Goal: Transaction & Acquisition: Download file/media

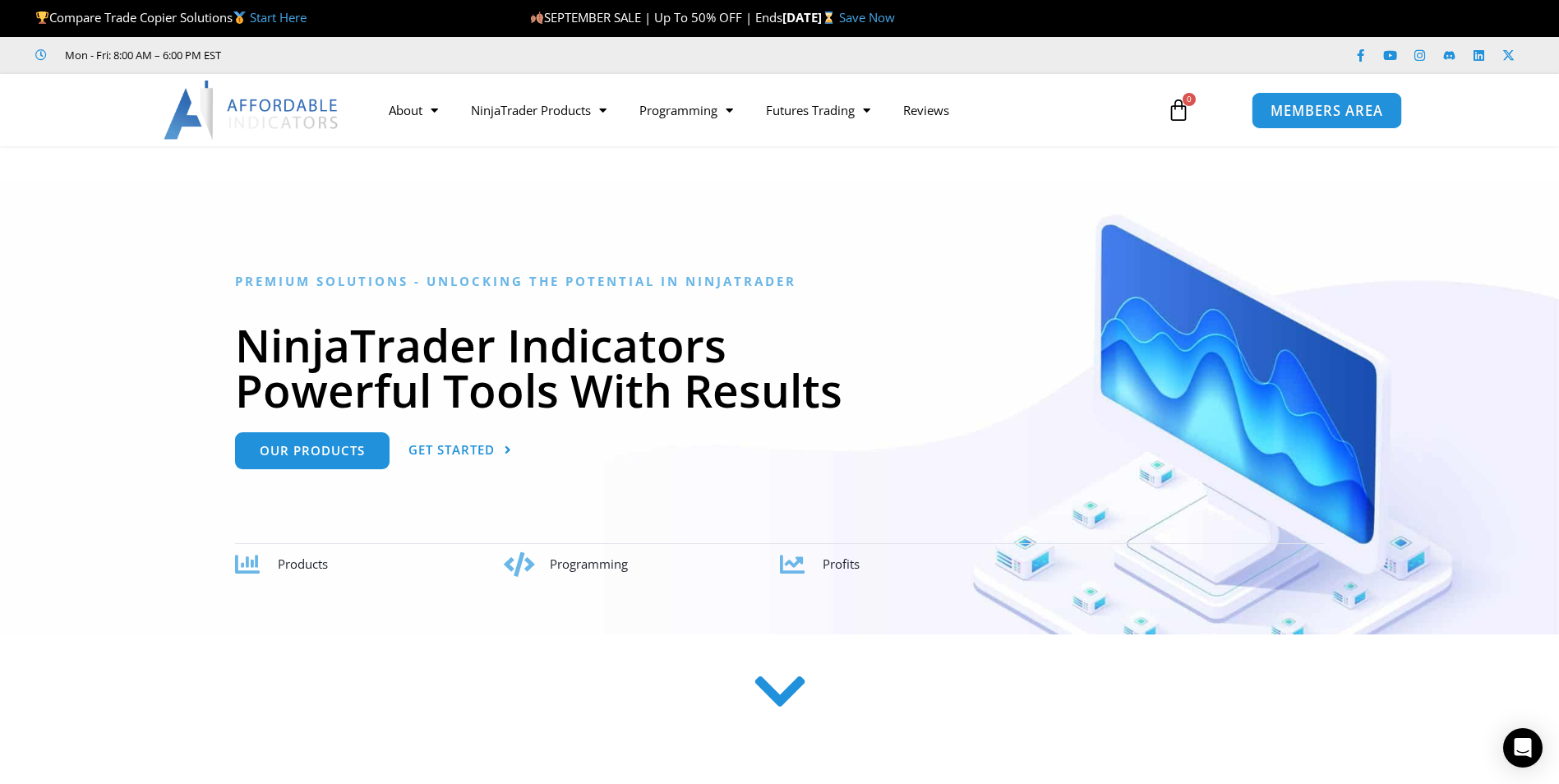
click at [1330, 111] on span "MEMBERS AREA" at bounding box center [1327, 111] width 113 height 14
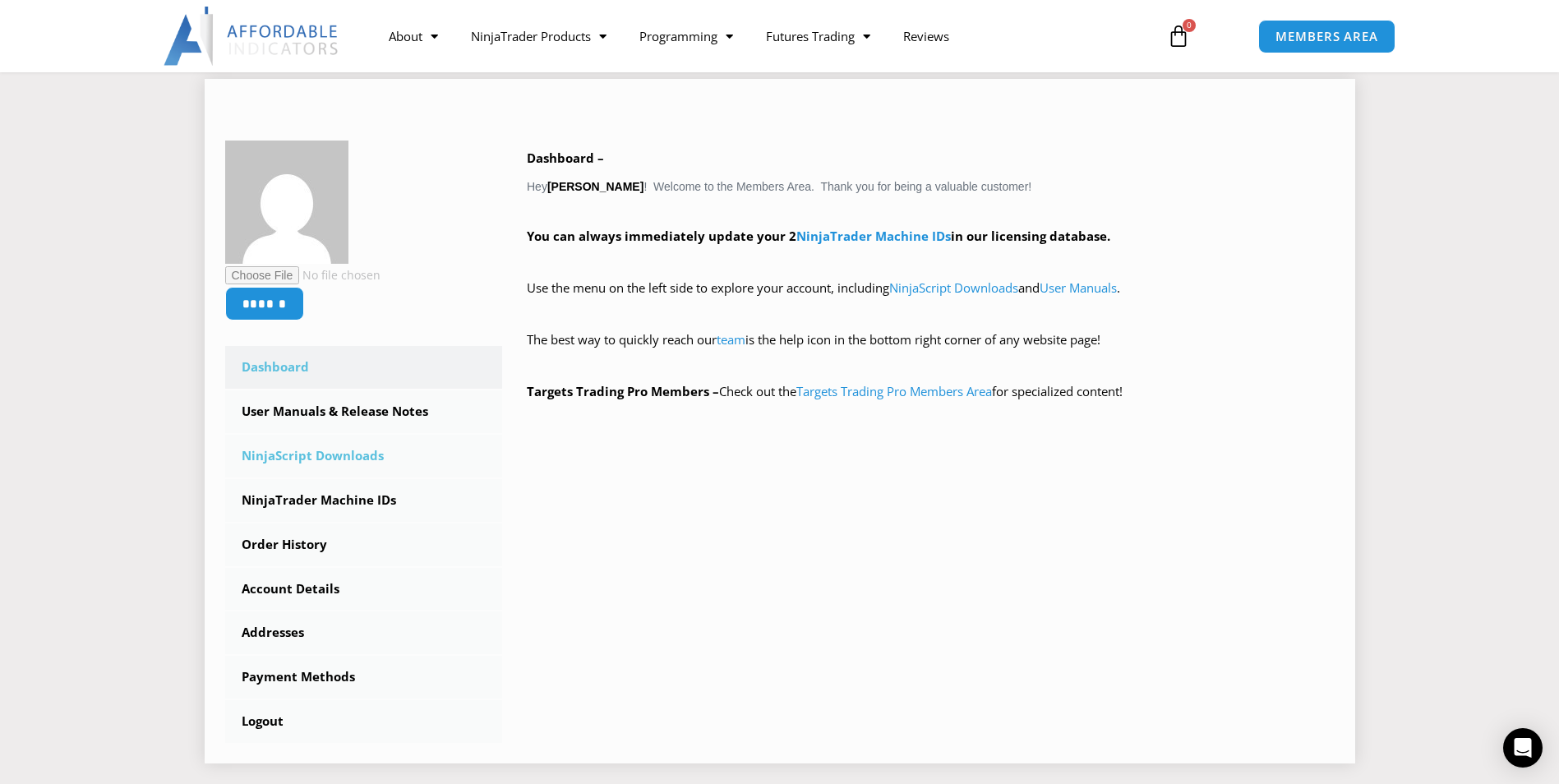
scroll to position [246, 0]
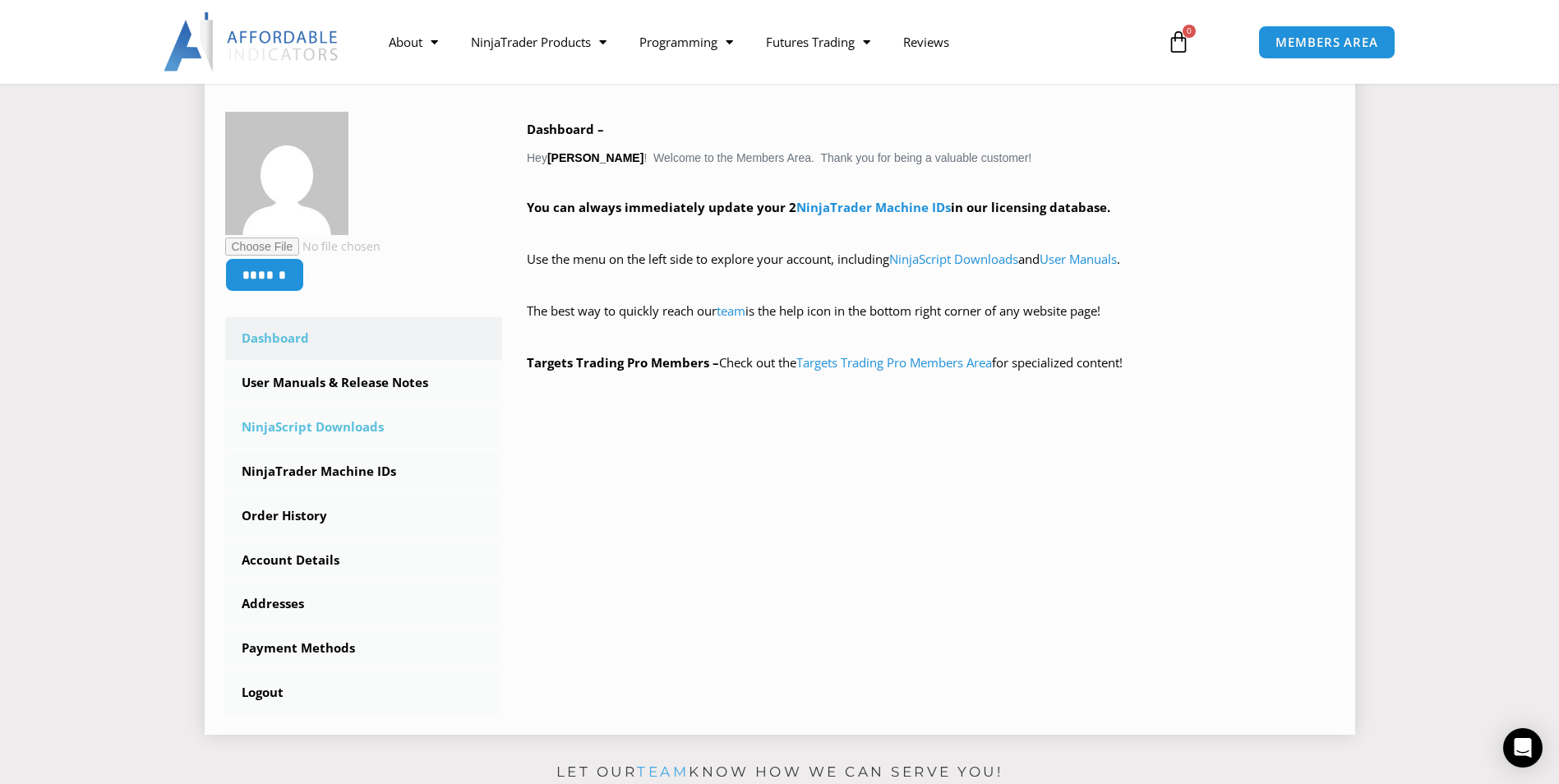
click at [337, 423] on link "NinjaScript Downloads" at bounding box center [364, 427] width 277 height 43
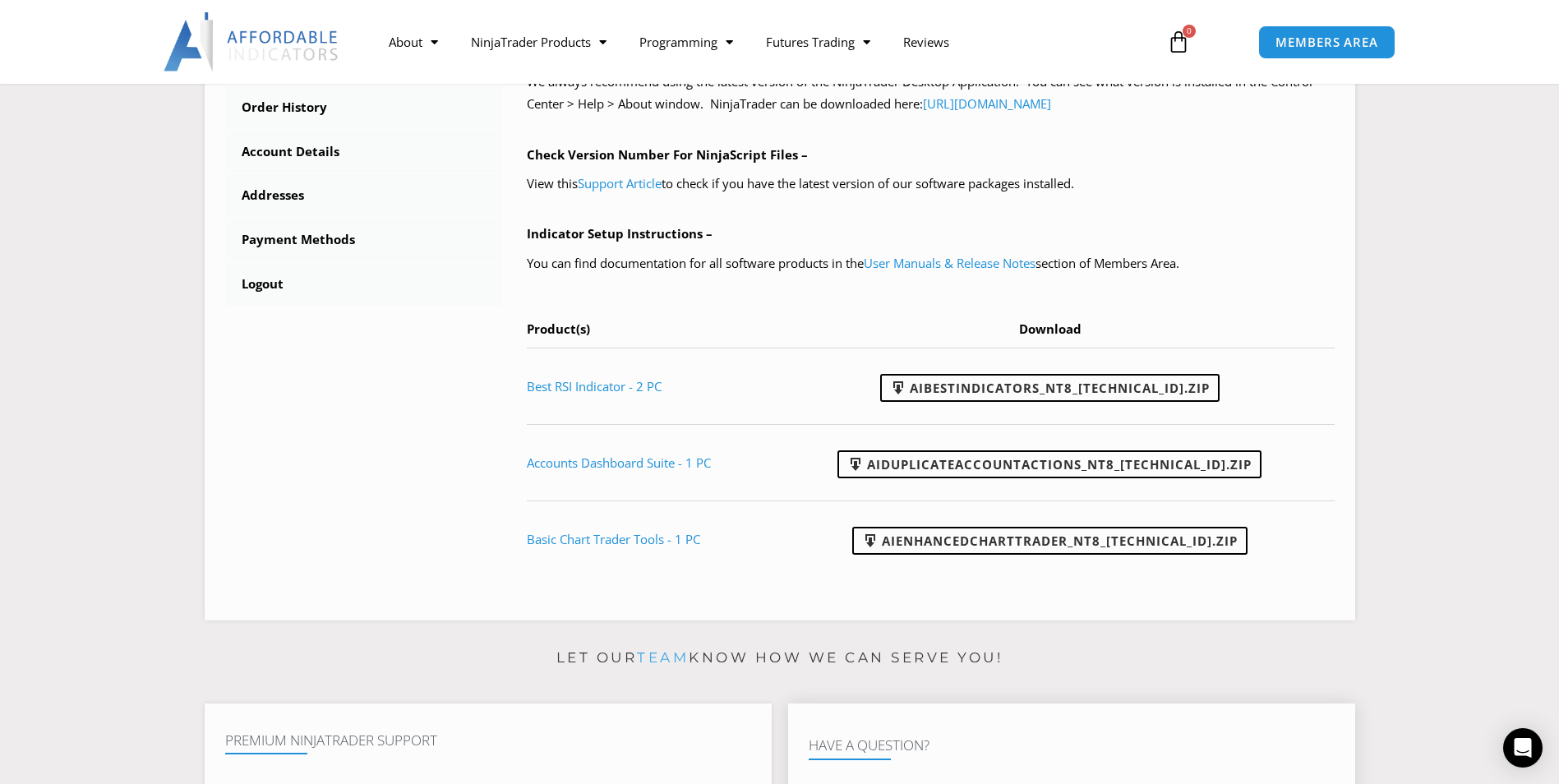
scroll to position [575, 0]
